Goal: Use online tool/utility: Utilize a website feature to perform a specific function

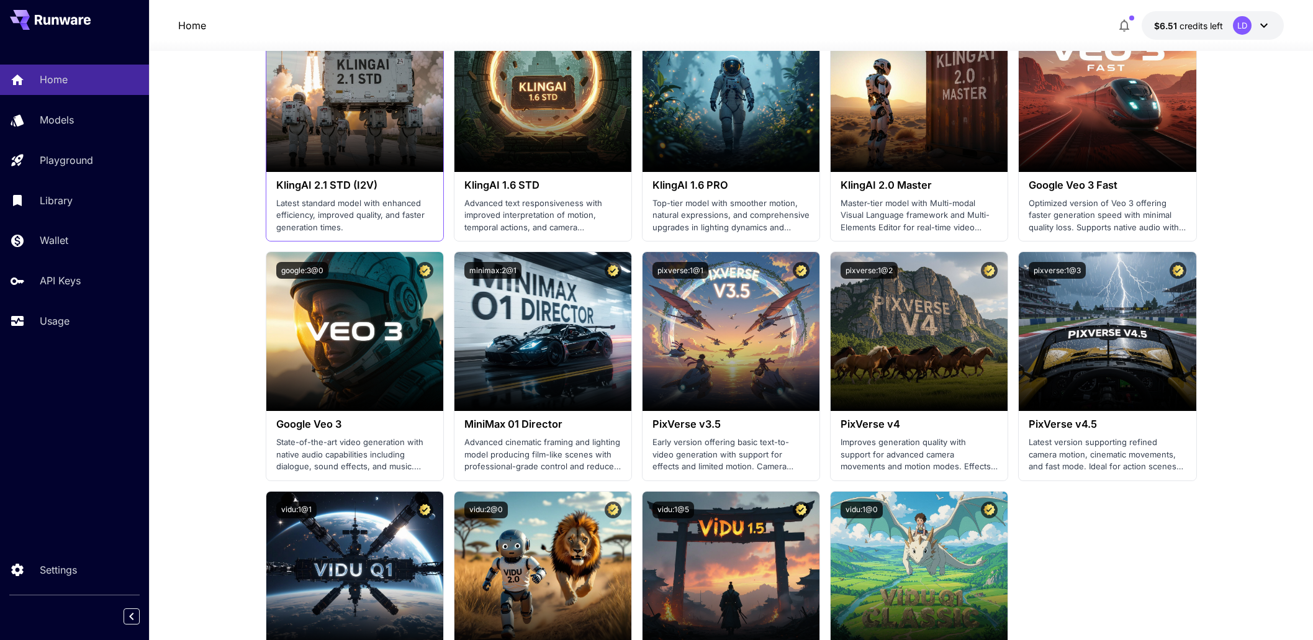
scroll to position [620, 0]
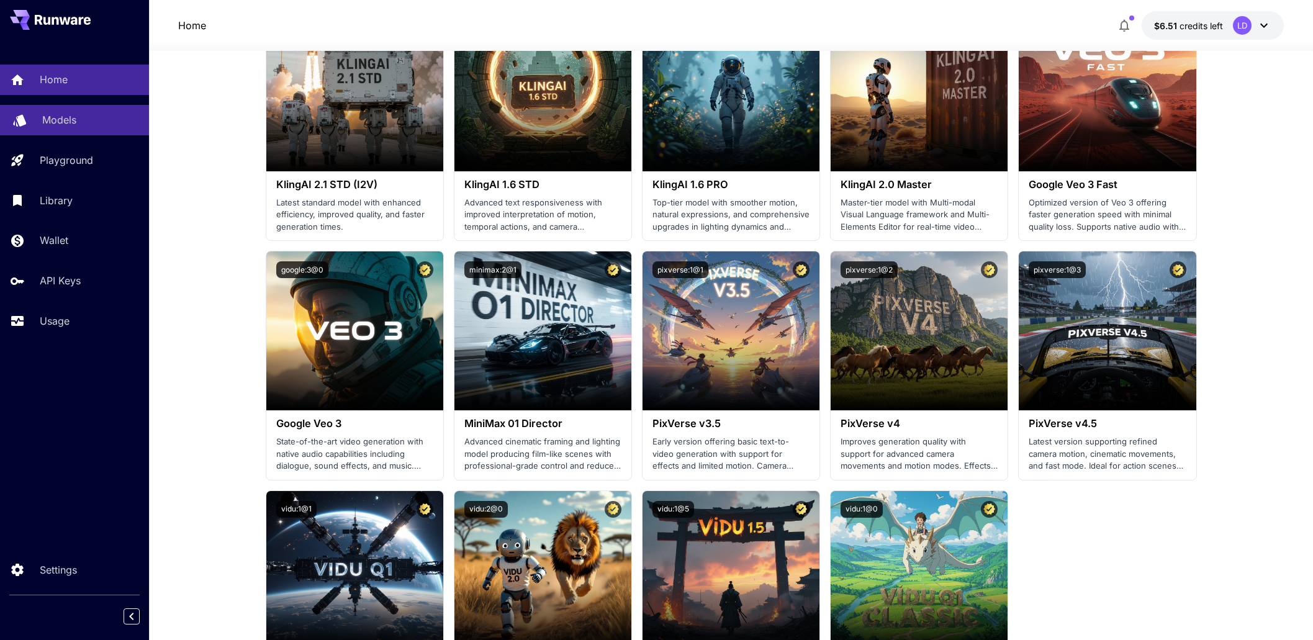
click at [70, 120] on p "Models" at bounding box center [59, 119] width 34 height 15
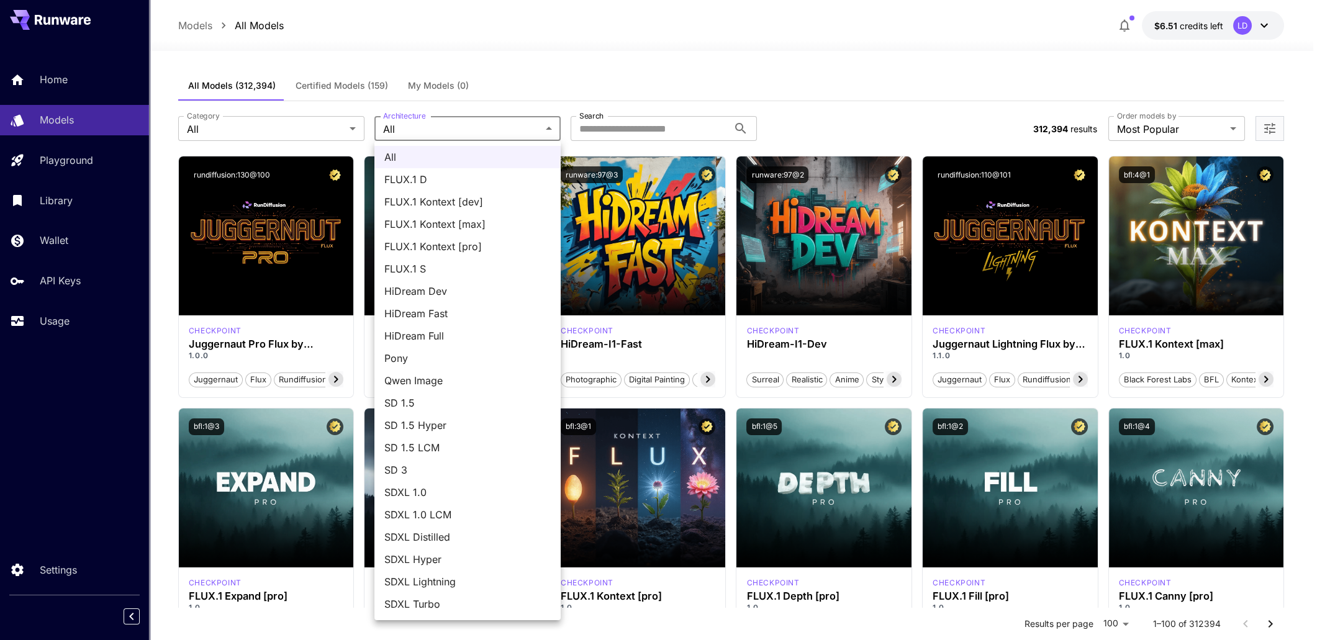
click at [438, 171] on li "FLUX.1 D" at bounding box center [467, 179] width 186 height 22
type input "******"
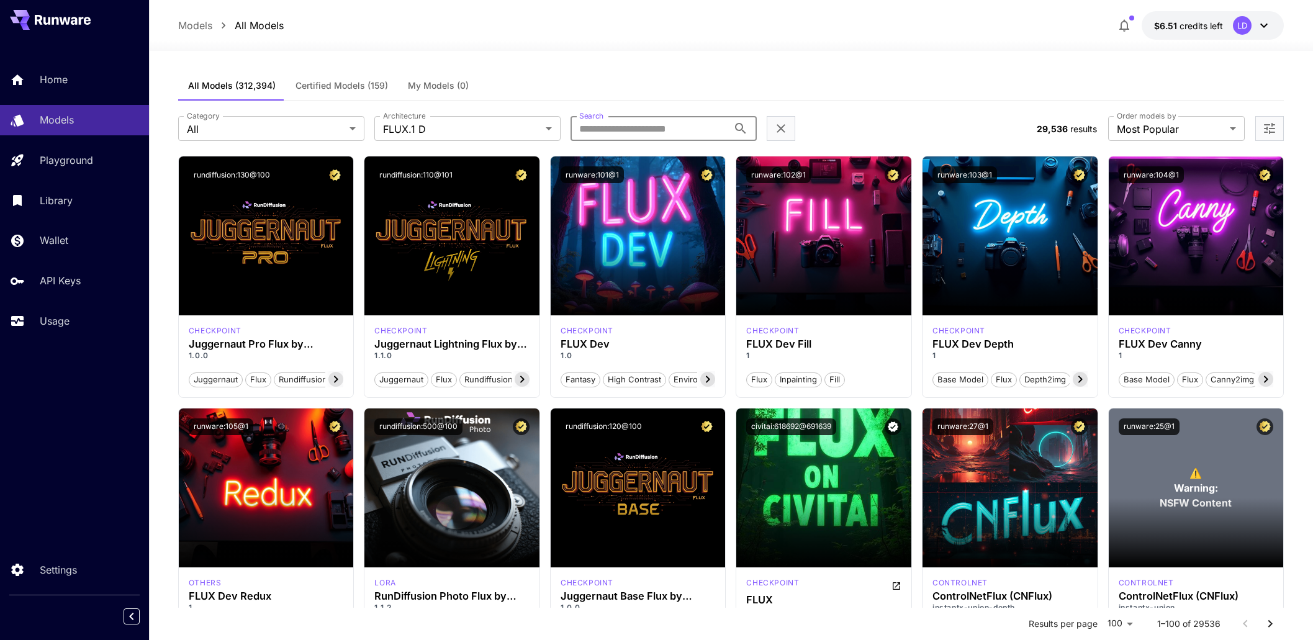
click at [611, 127] on input "Search" at bounding box center [650, 128] width 158 height 25
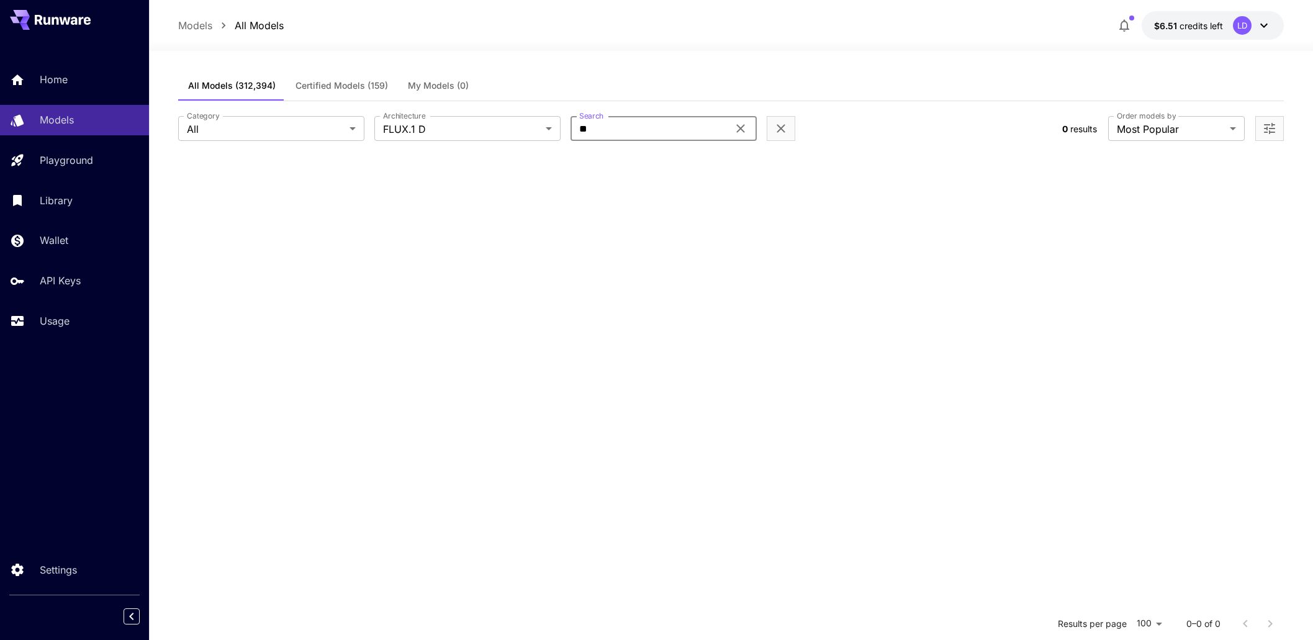
type input "*"
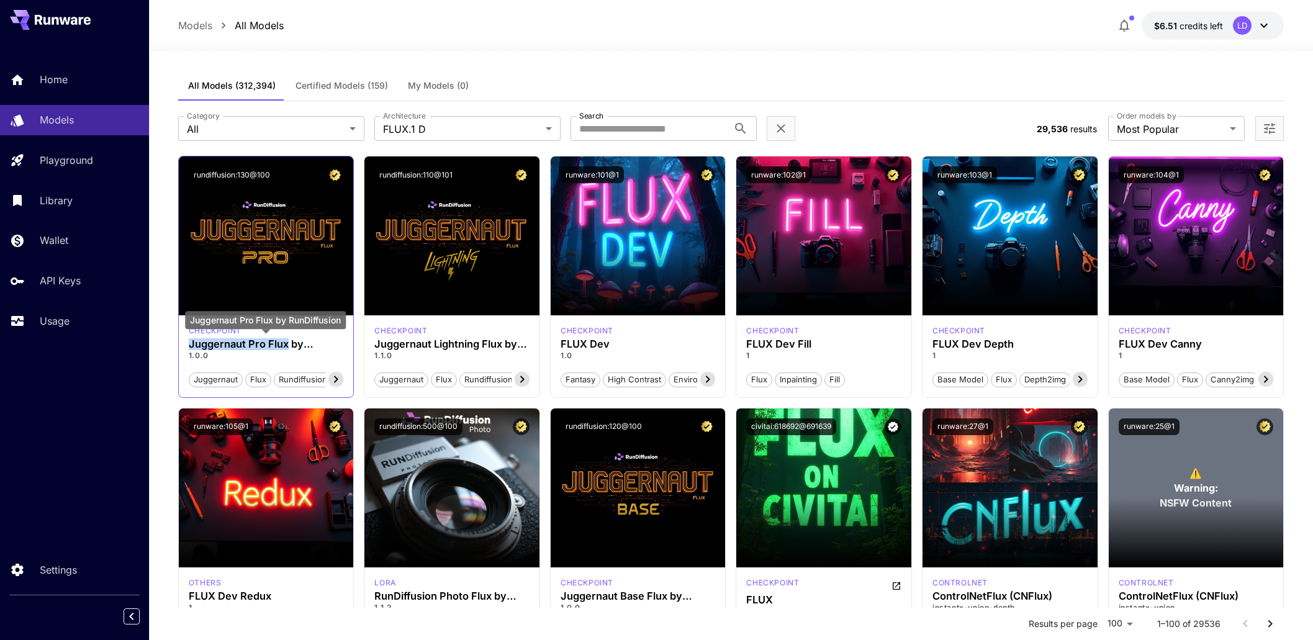
drag, startPoint x: 191, startPoint y: 345, endPoint x: 285, endPoint y: 345, distance: 94.4
click at [285, 345] on h3 "Juggernaut Pro Flux by RunDiffusion" at bounding box center [266, 344] width 155 height 12
copy h3 "Juggernaut Pro Flux"
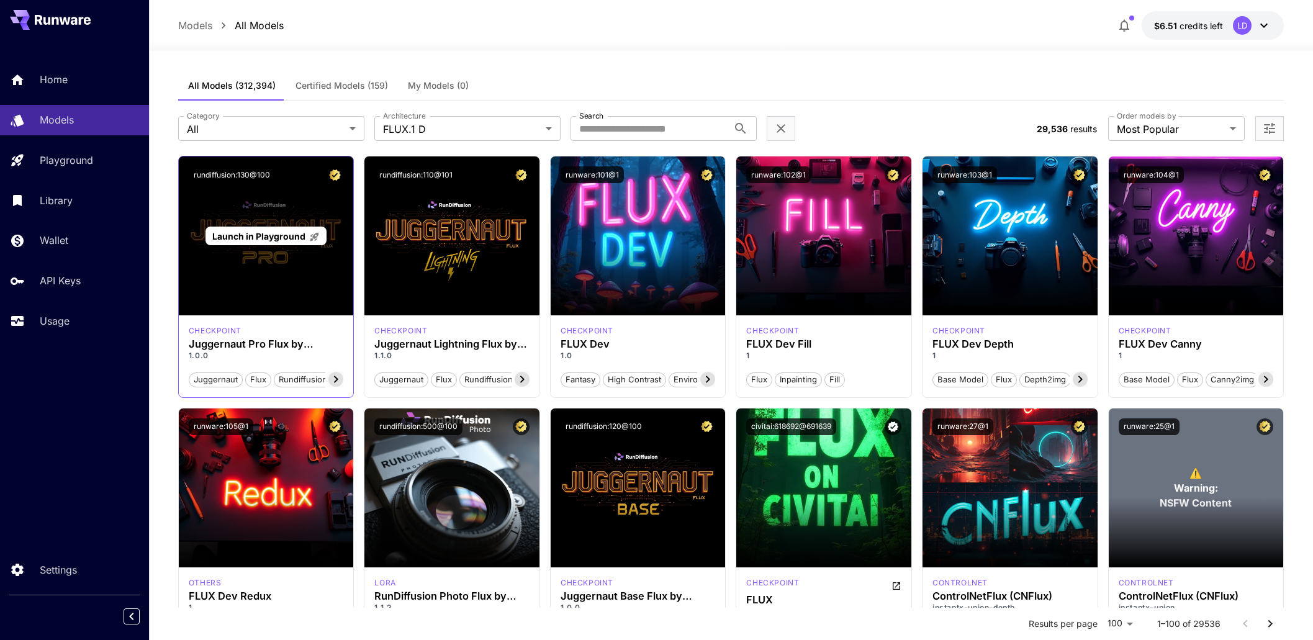
click at [292, 270] on div "Launch in Playground" at bounding box center [266, 235] width 175 height 159
click at [333, 379] on icon at bounding box center [336, 379] width 15 height 15
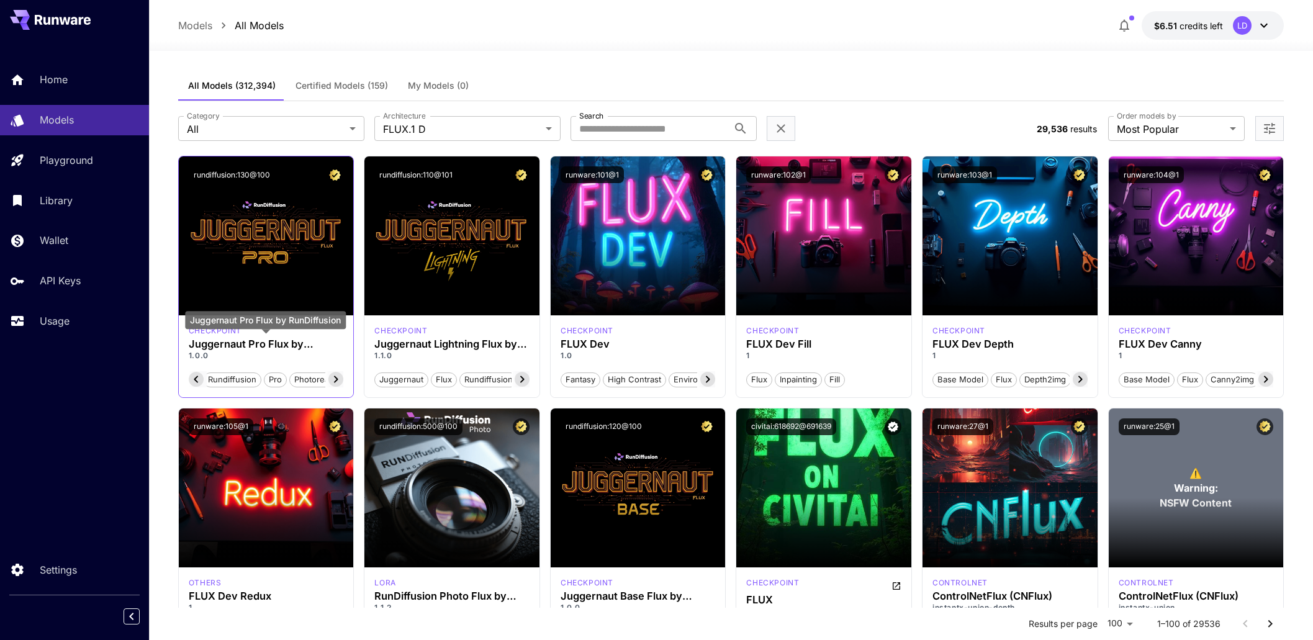
click at [249, 343] on h3 "Juggernaut Pro Flux by RunDiffusion" at bounding box center [266, 344] width 155 height 12
click at [253, 171] on button "rundiffusion:130@100" at bounding box center [232, 174] width 86 height 17
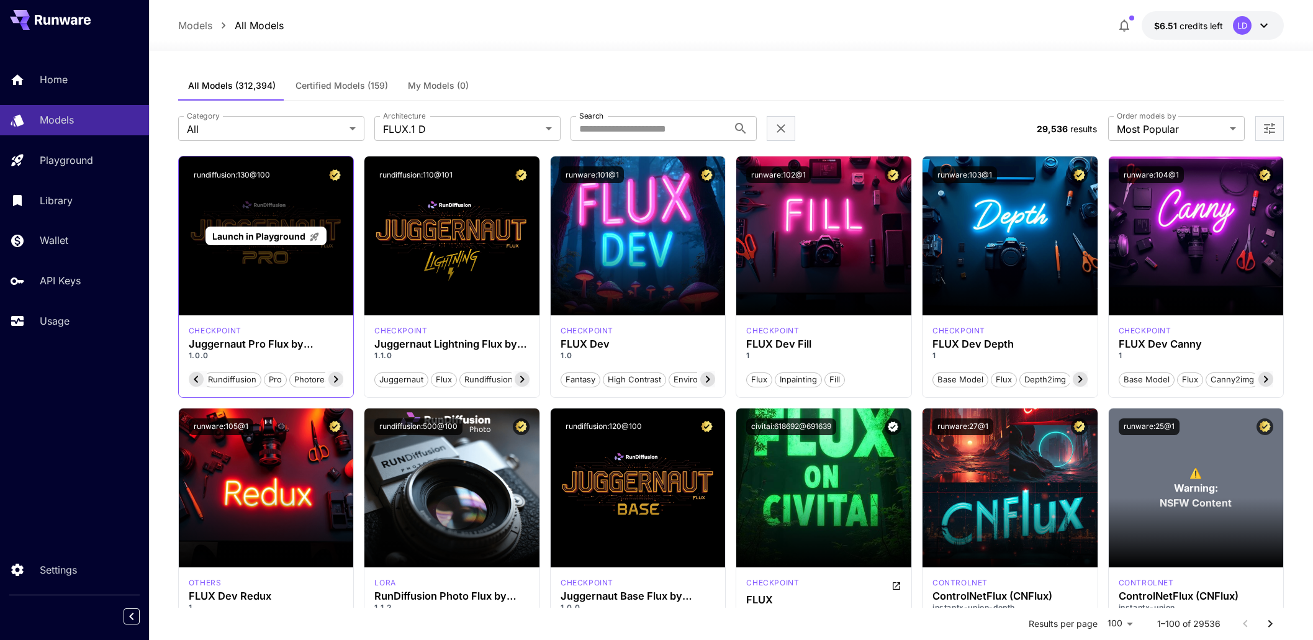
click at [268, 265] on div "Launch in Playground" at bounding box center [266, 235] width 175 height 159
click at [278, 235] on span "Launch in Playground" at bounding box center [258, 236] width 93 height 11
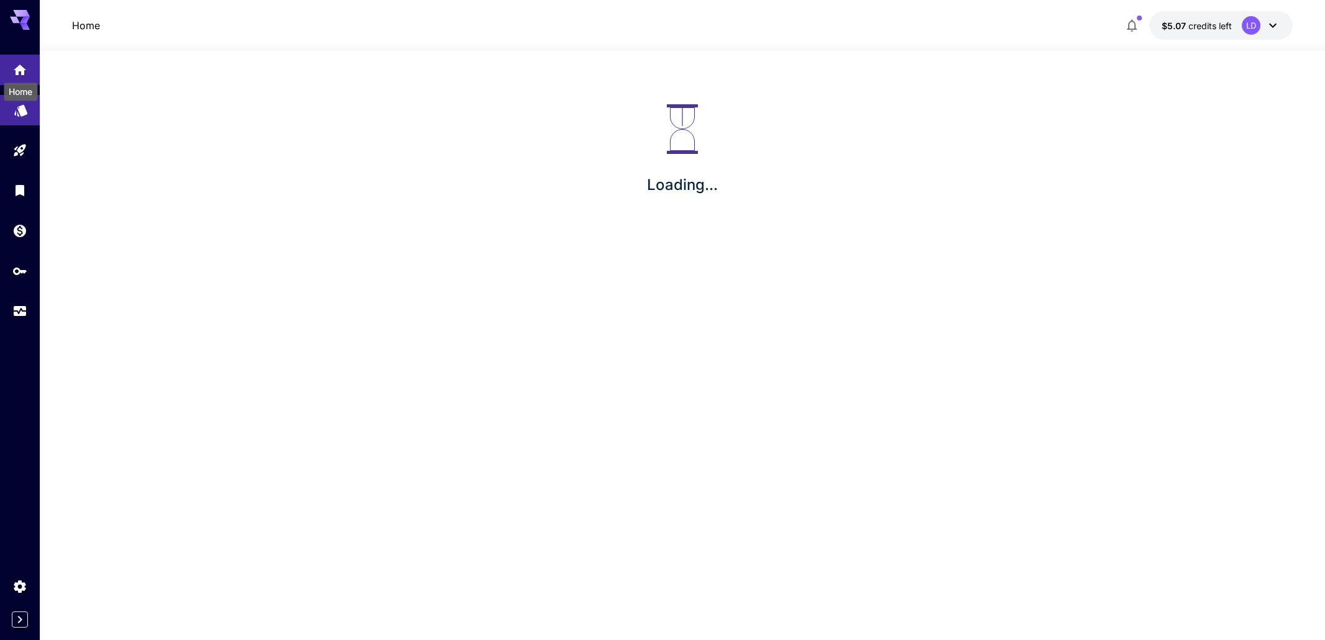
click at [19, 119] on link at bounding box center [20, 110] width 40 height 30
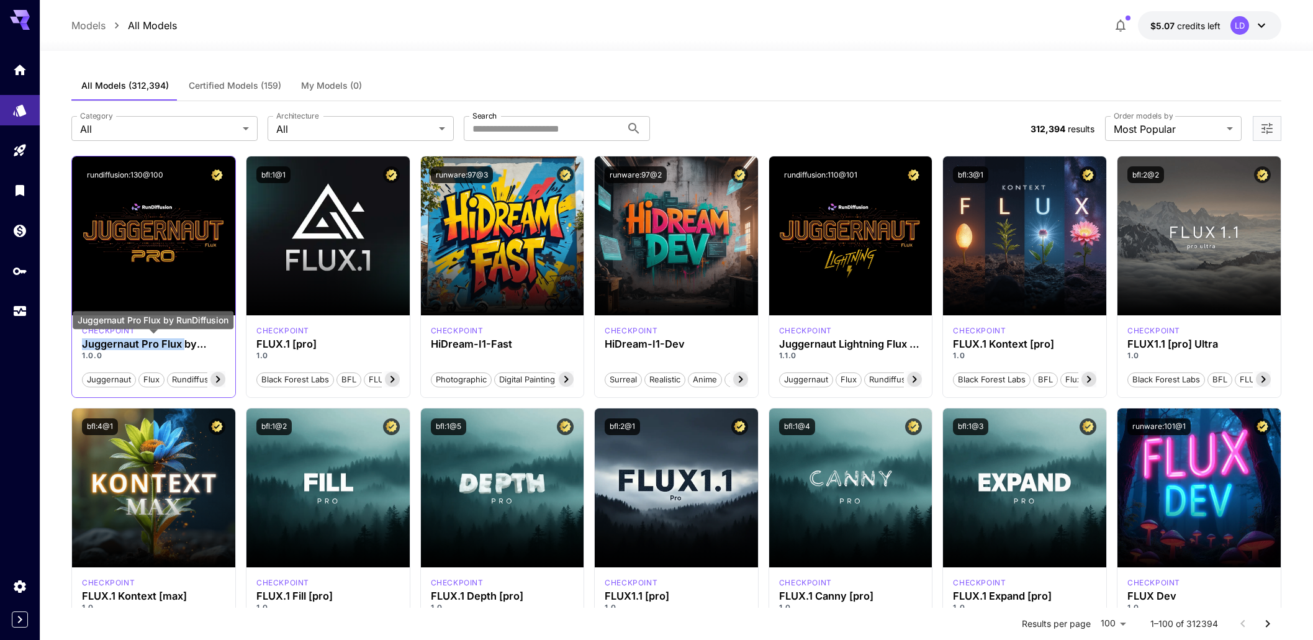
drag, startPoint x: 124, startPoint y: 342, endPoint x: 184, endPoint y: 338, distance: 60.4
click at [184, 338] on div "checkpoint Juggernaut Pro Flux by RunDiffusion 1.0.0 juggernaut flux rundiffusi…" at bounding box center [153, 356] width 163 height 82
copy h3 "Juggernaut Pro Flux"
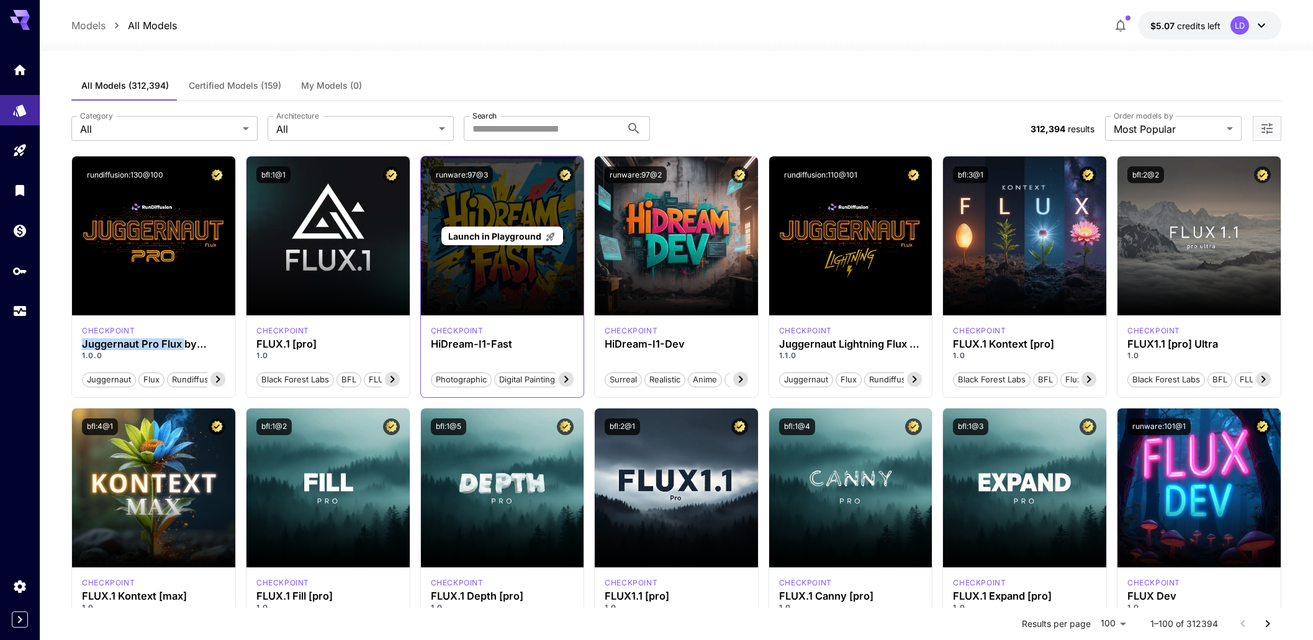
copy h3 "Juggernaut Pro Flux"
